Goal: Information Seeking & Learning: Learn about a topic

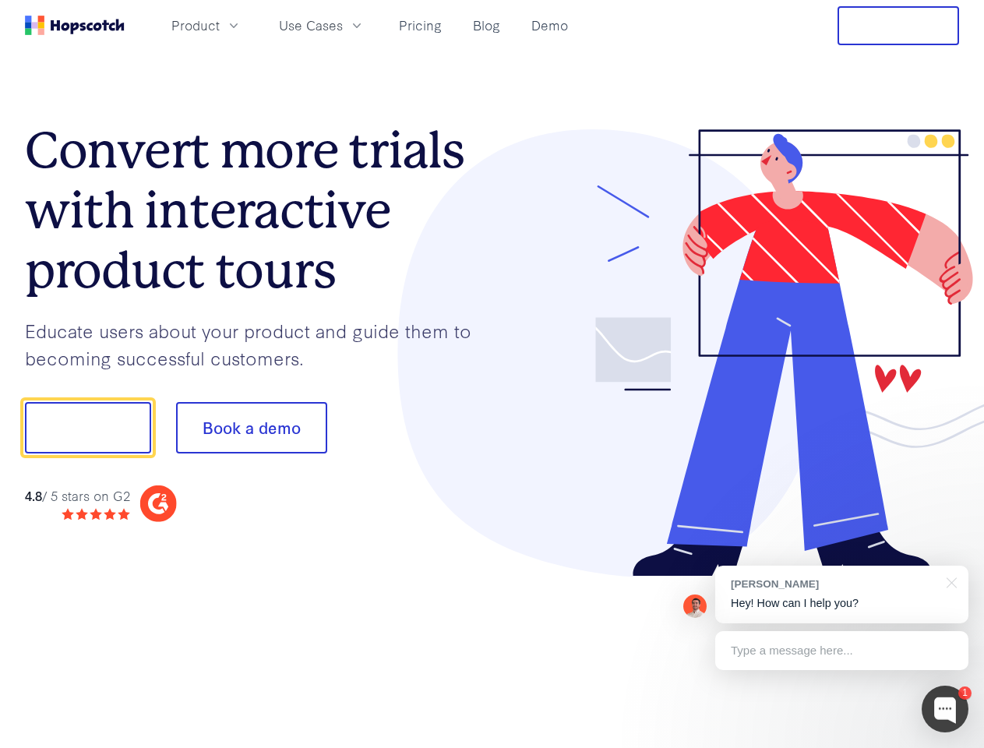
click at [492, 374] on div at bounding box center [725, 353] width 467 height 448
click at [220, 25] on span "Product" at bounding box center [195, 25] width 48 height 19
click at [343, 25] on span "Use Cases" at bounding box center [311, 25] width 64 height 19
click at [898, 26] on button "Free Trial" at bounding box center [898, 25] width 122 height 39
click at [87, 428] on button "Show me!" at bounding box center [88, 427] width 126 height 51
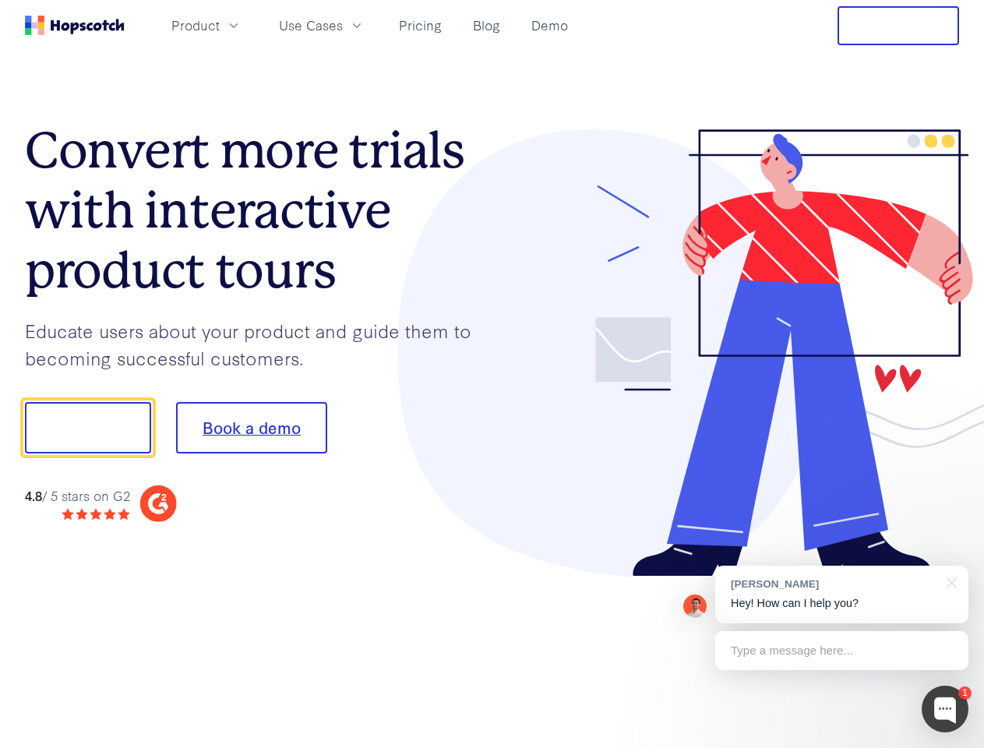
click at [251, 428] on button "Book a demo" at bounding box center [251, 427] width 151 height 51
click at [945, 709] on div at bounding box center [944, 708] width 47 height 47
click at [841, 594] on div "[PERSON_NAME] Hey! How can I help you?" at bounding box center [841, 594] width 253 height 58
click at [949, 581] on div at bounding box center [822, 426] width 292 height 520
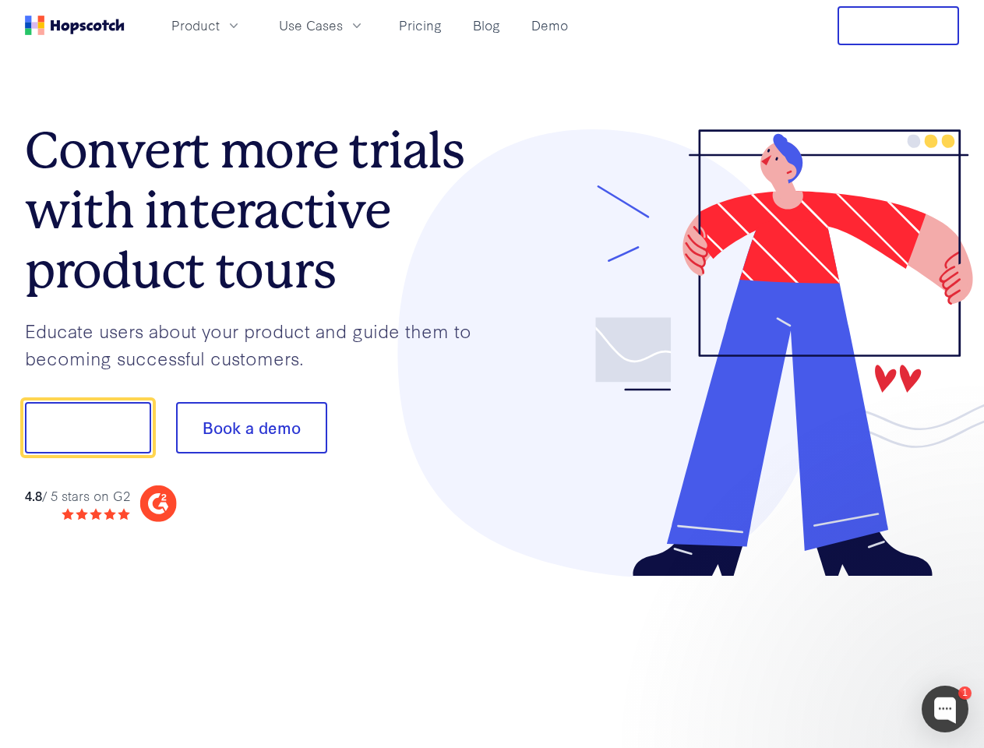
click at [841, 650] on div at bounding box center [822, 426] width 292 height 520
